Goal: Task Accomplishment & Management: Manage account settings

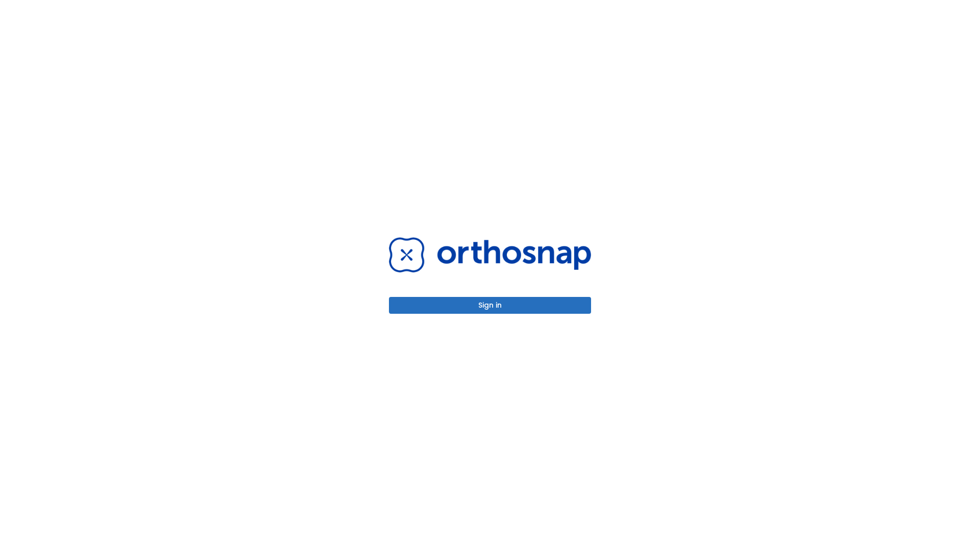
click at [490, 305] on button "Sign in" at bounding box center [490, 305] width 202 height 17
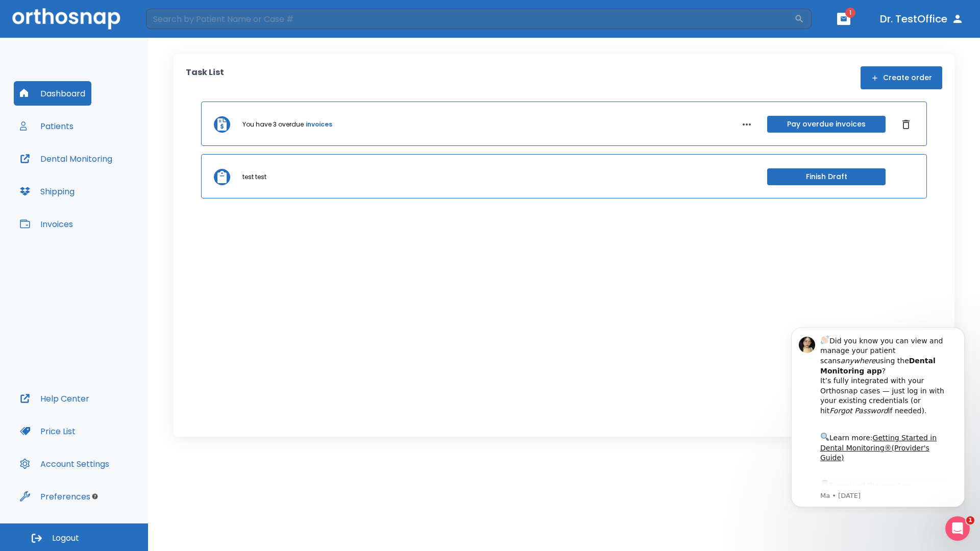
click at [74, 537] on span "Logout" at bounding box center [65, 538] width 27 height 11
